Goal: Book appointment/travel/reservation

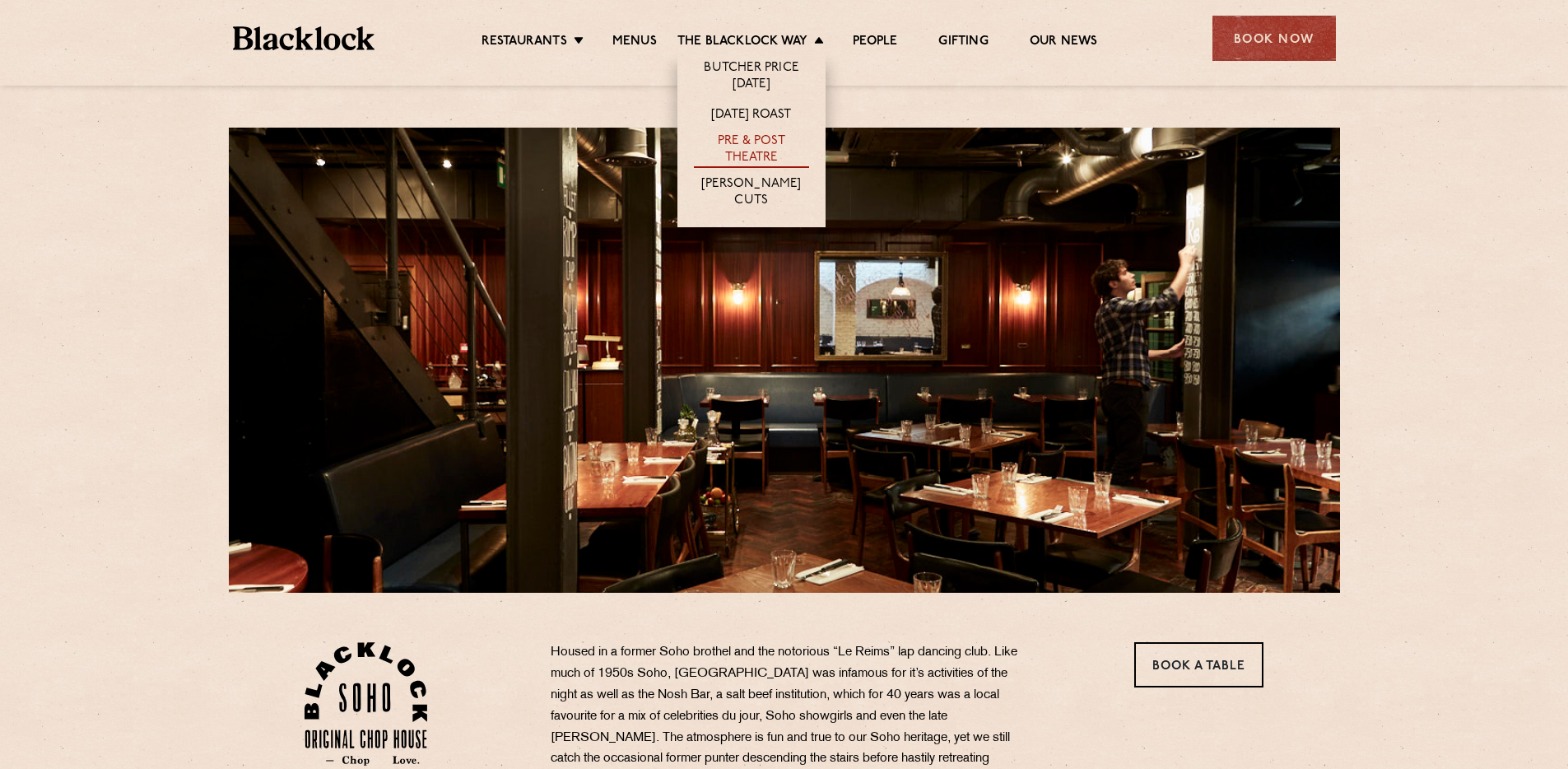
click at [736, 156] on link "Pre & Post Theatre" at bounding box center [751, 150] width 115 height 34
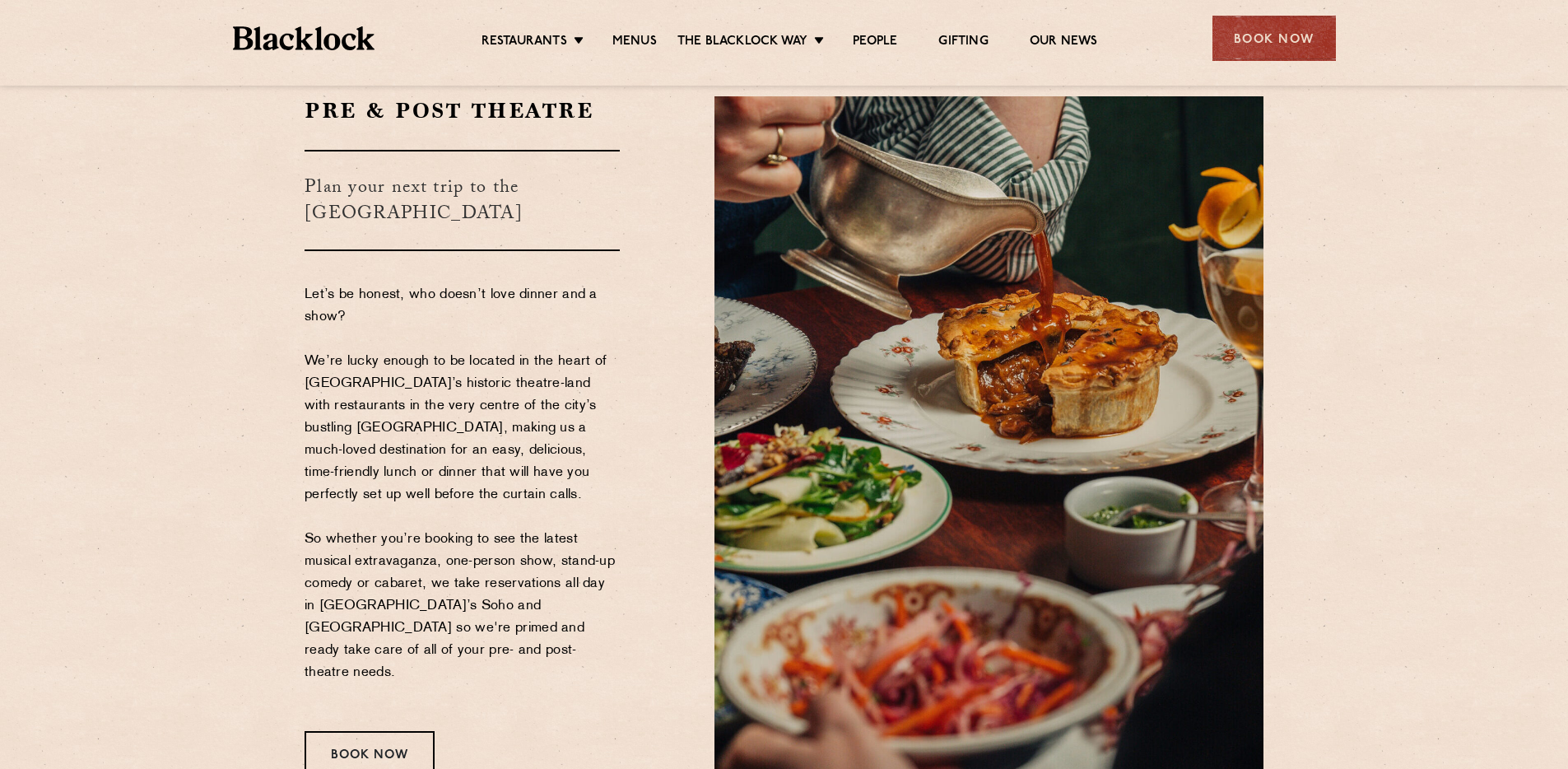
scroll to position [77, 0]
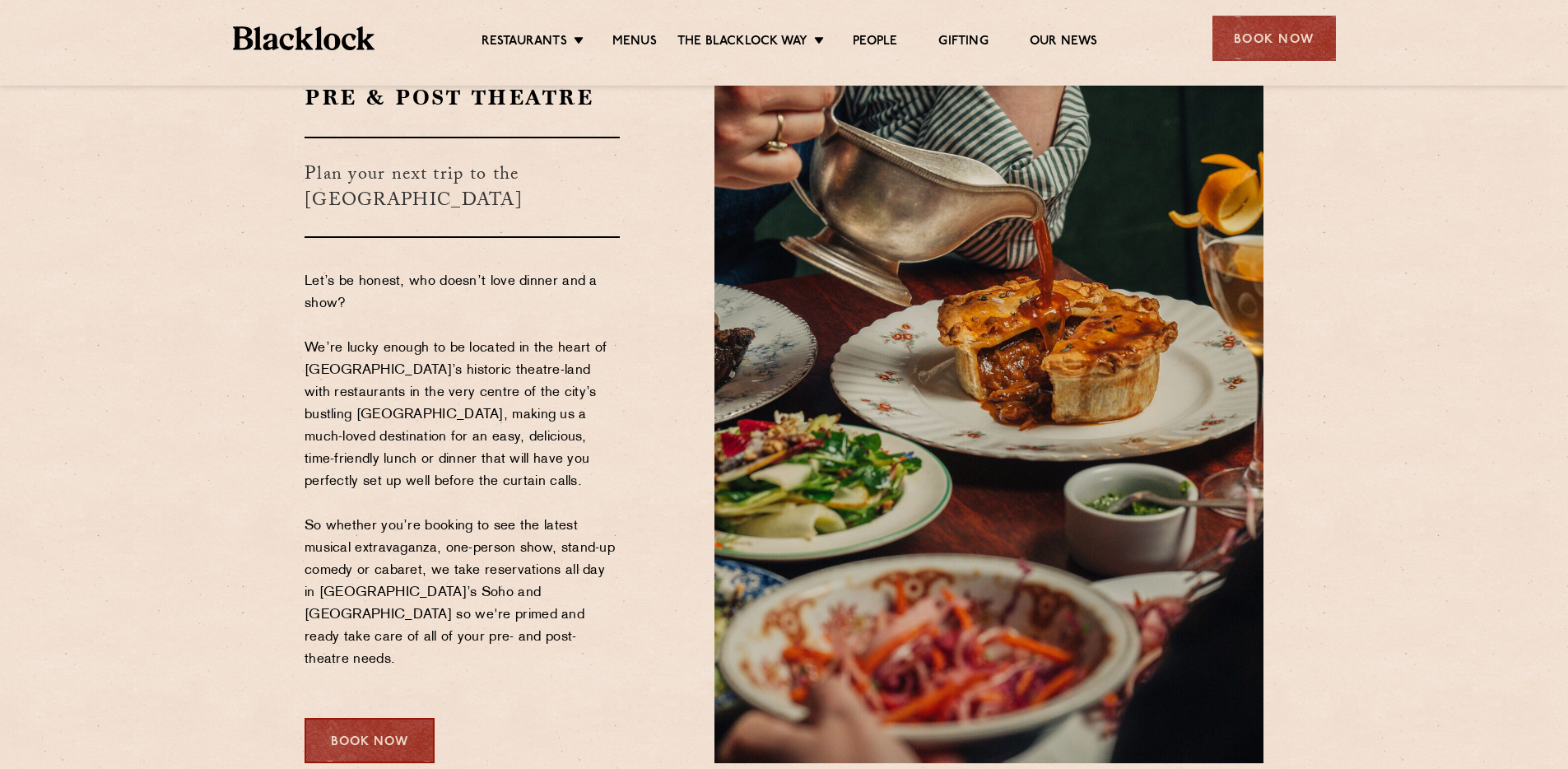
click at [383, 718] on div "Book Now" at bounding box center [369, 740] width 130 height 45
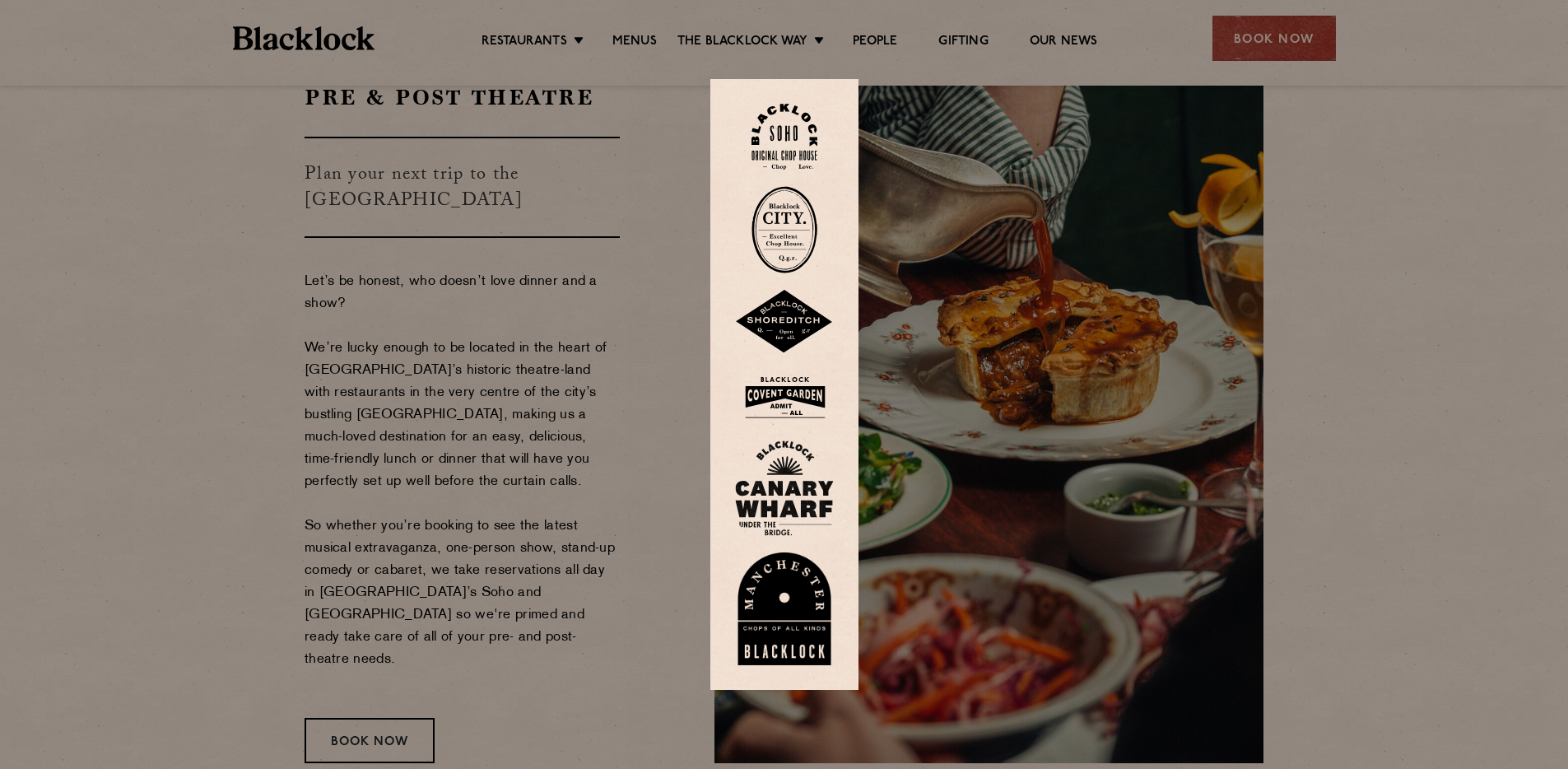
click at [765, 116] on img at bounding box center [784, 137] width 66 height 67
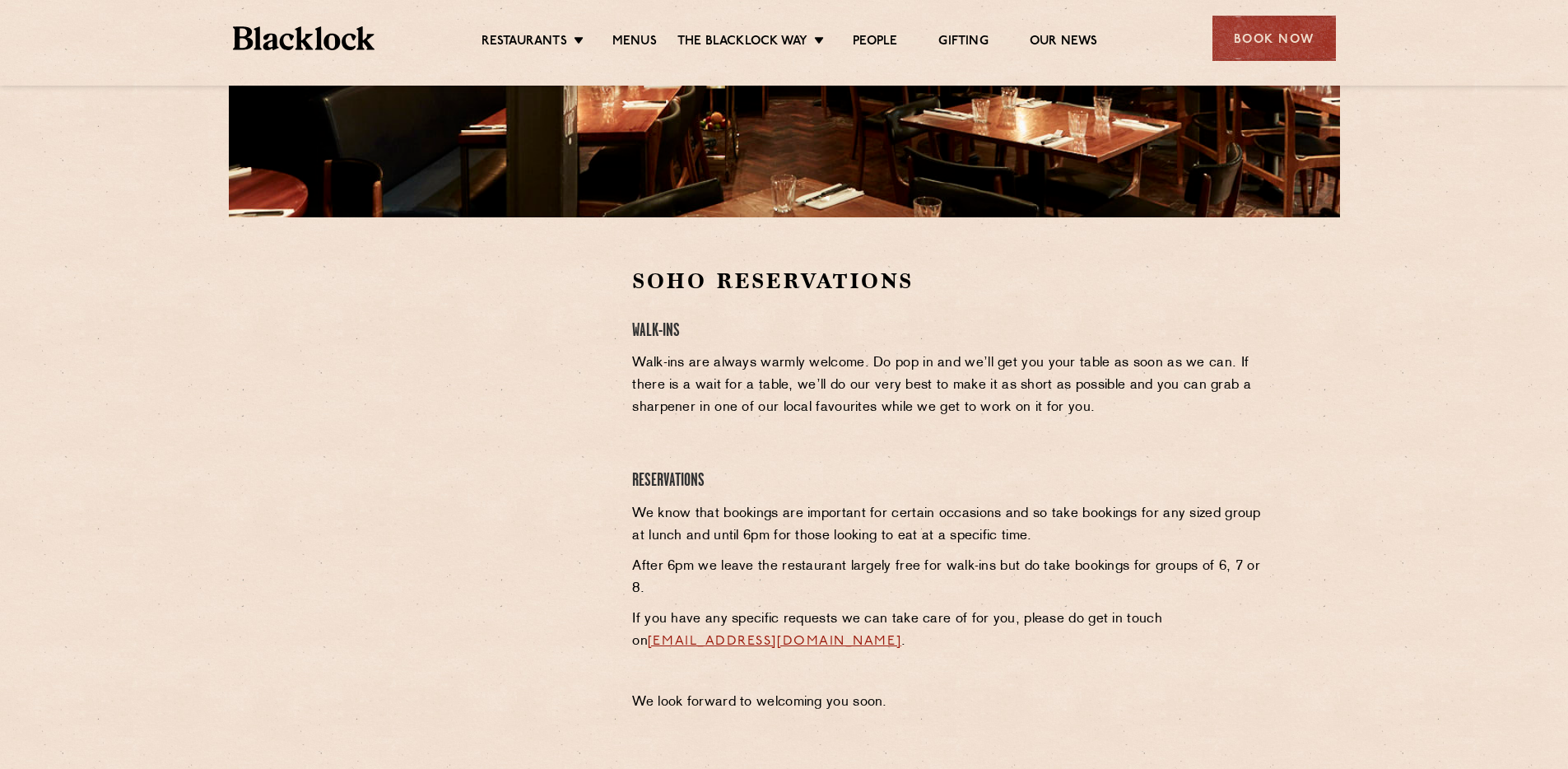
scroll to position [380, 0]
